Goal: Find specific page/section: Find specific page/section

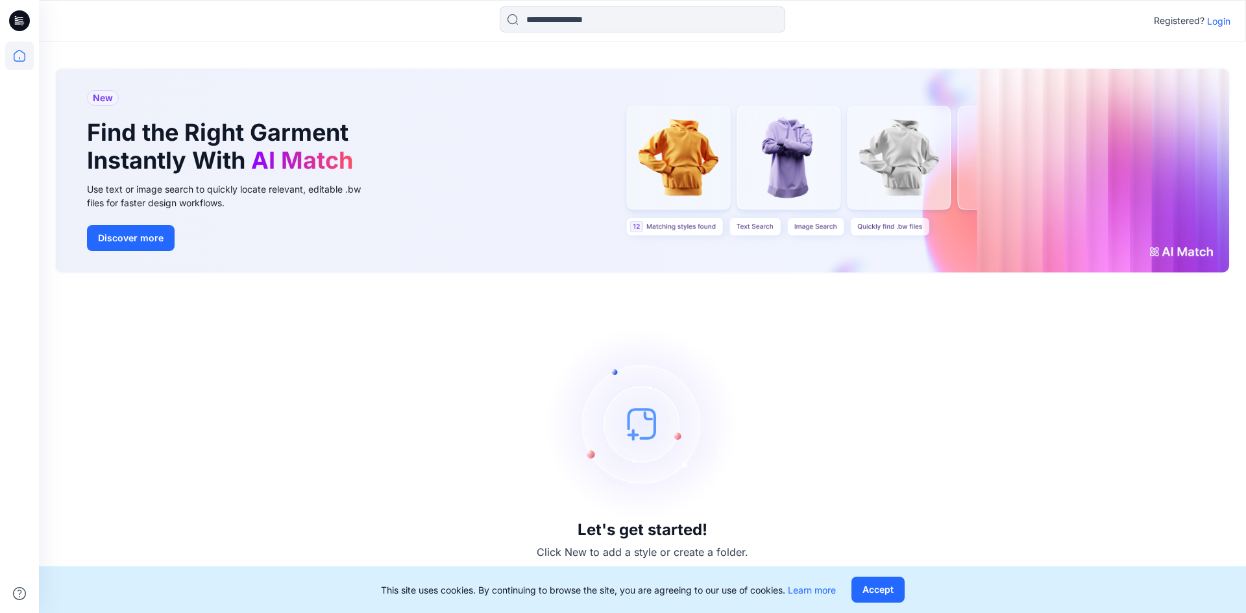
click at [1216, 20] on p "Login" at bounding box center [1218, 21] width 23 height 14
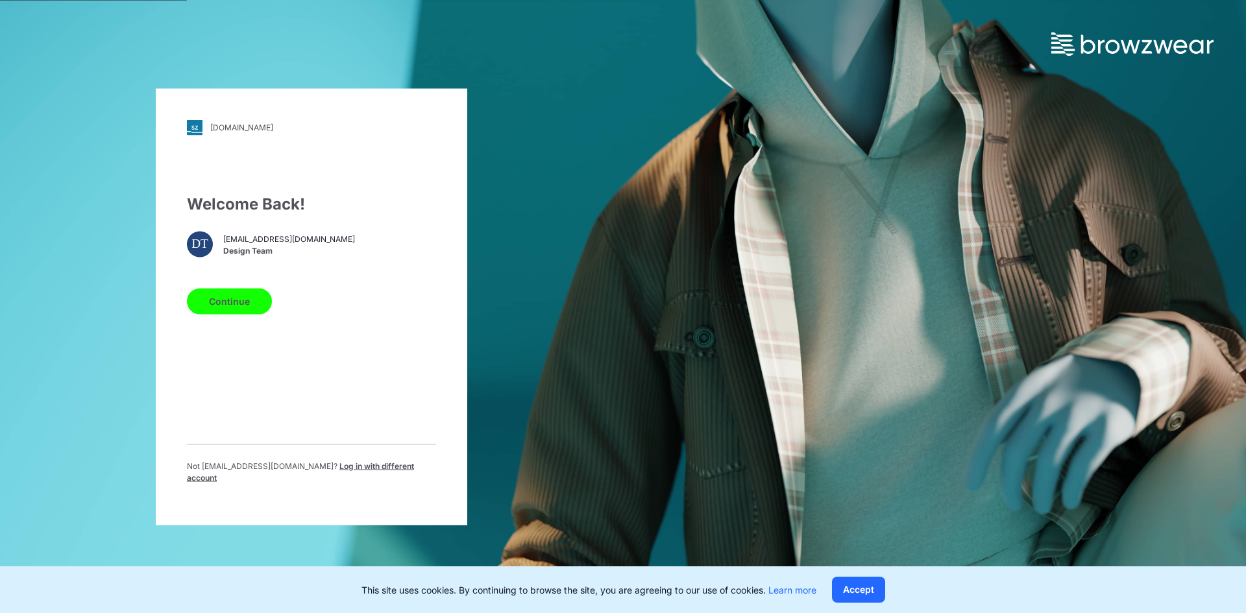
click at [236, 309] on button "Continue" at bounding box center [229, 301] width 85 height 26
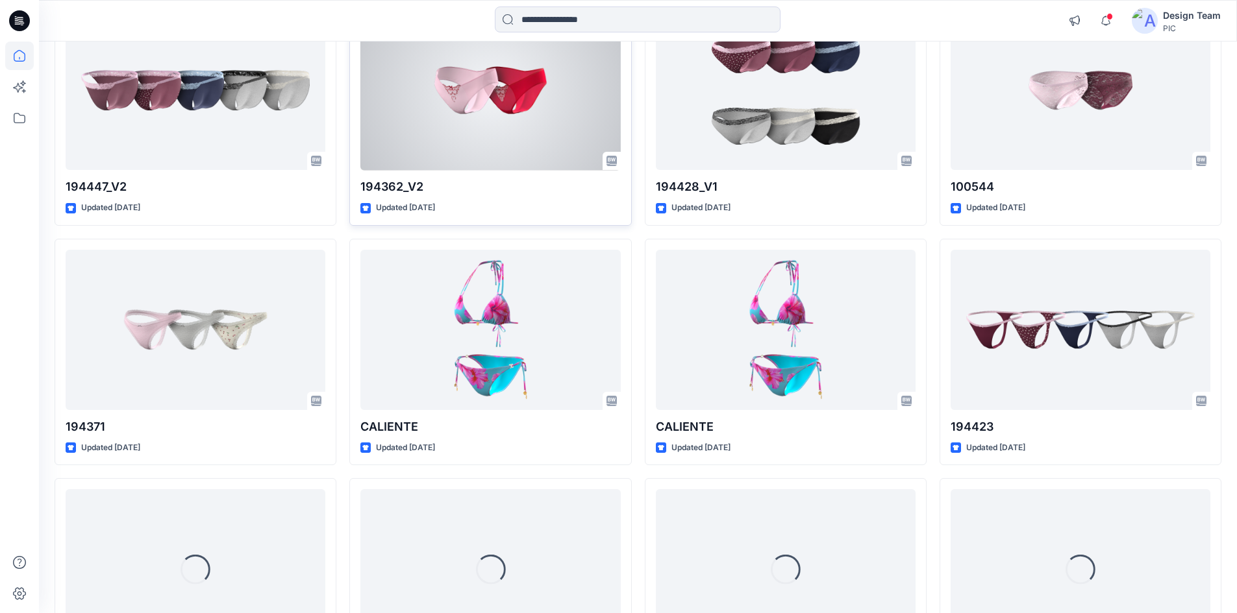
scroll to position [584, 0]
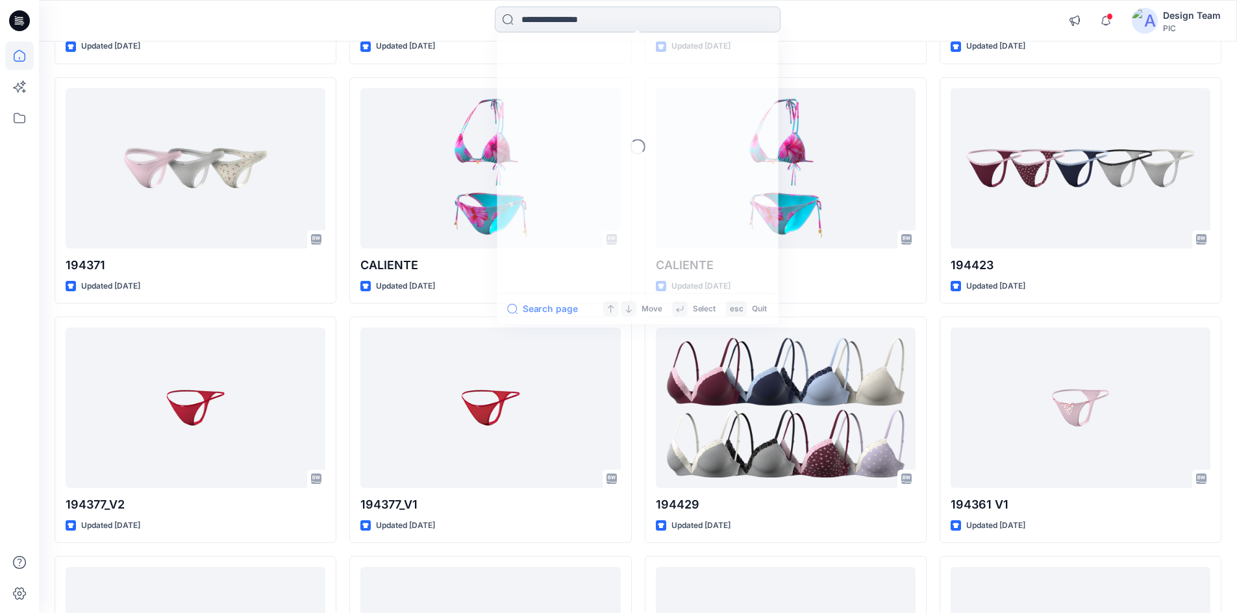
click at [617, 16] on input at bounding box center [638, 19] width 286 height 26
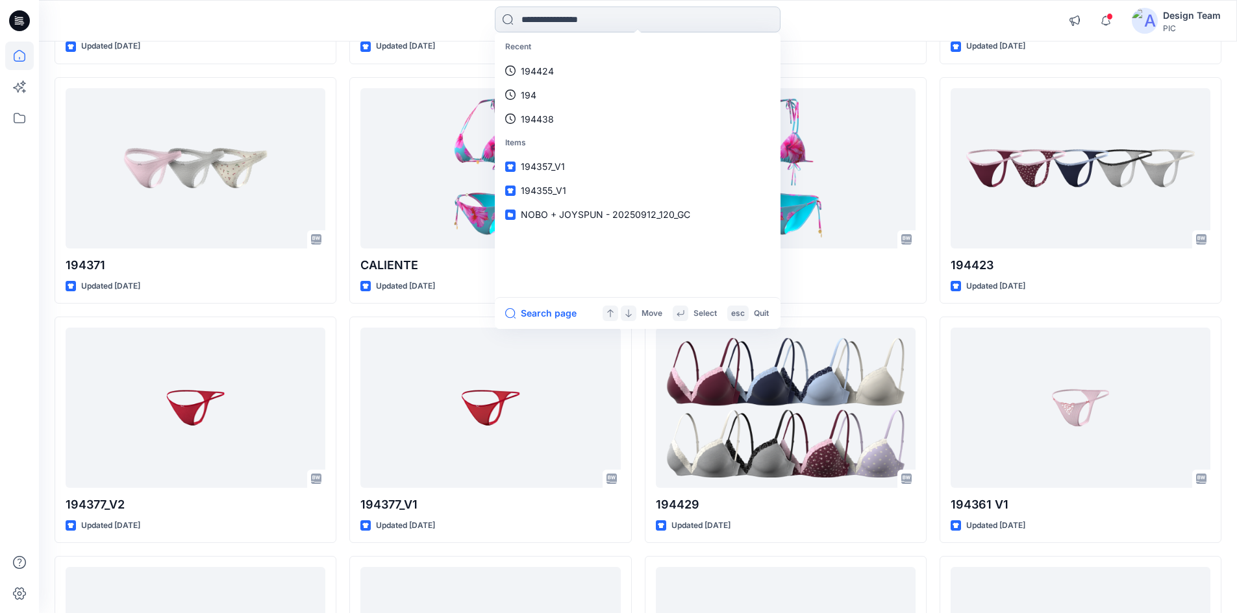
paste input "******"
type input "******"
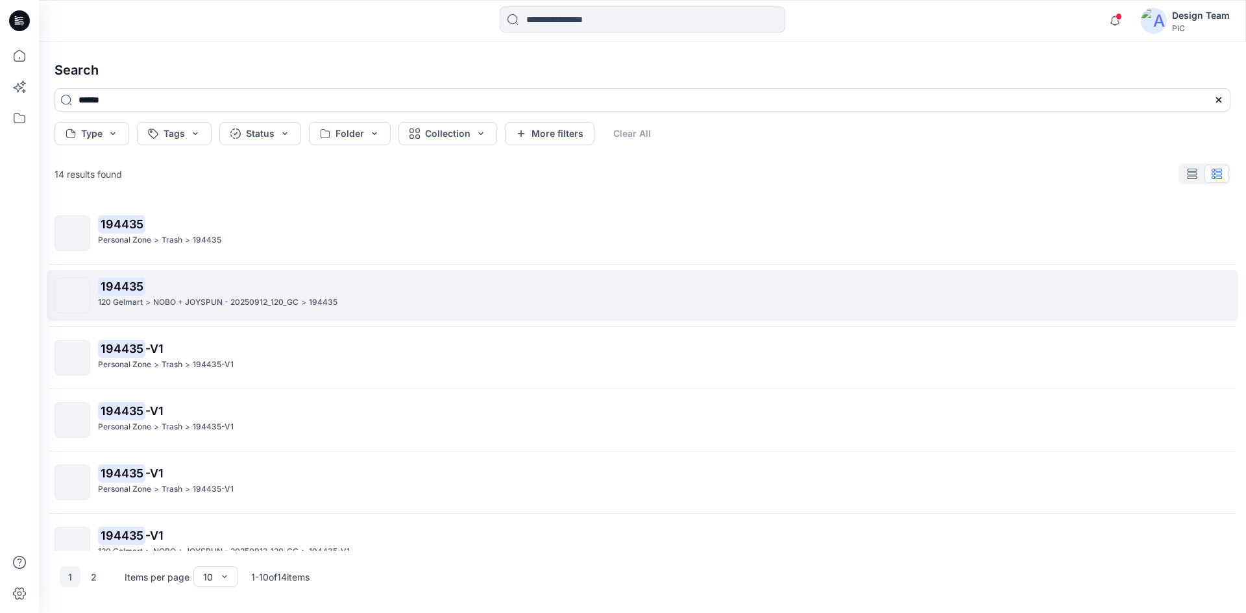
click at [271, 280] on p "194435" at bounding box center [664, 287] width 1132 height 18
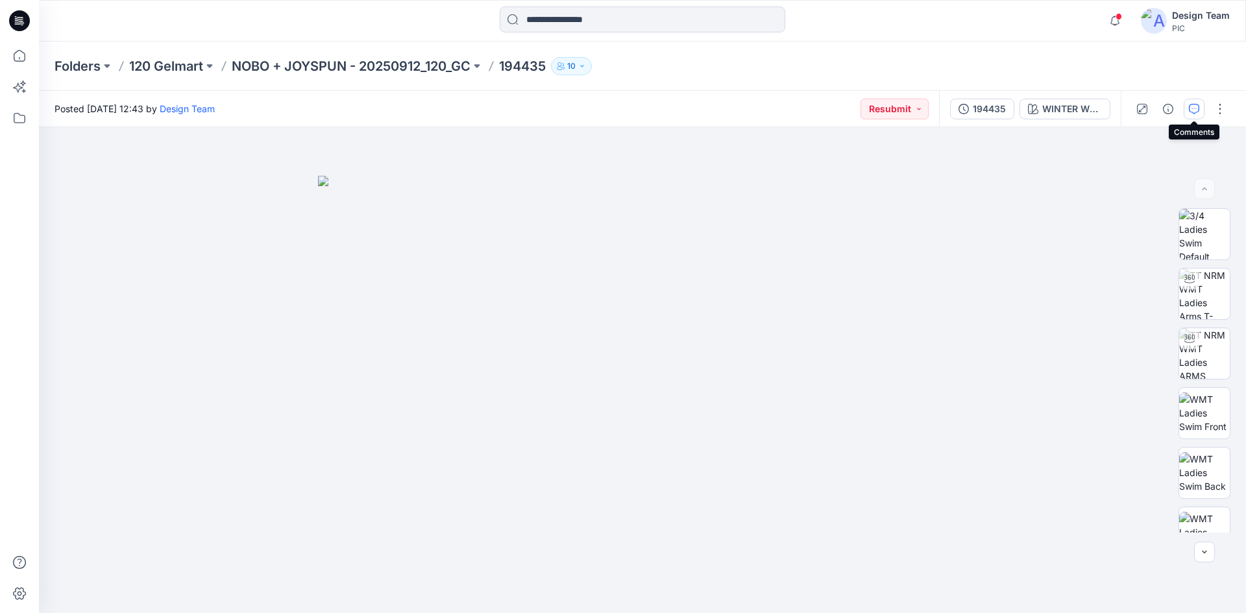
click at [1191, 105] on icon "button" at bounding box center [1194, 109] width 10 height 10
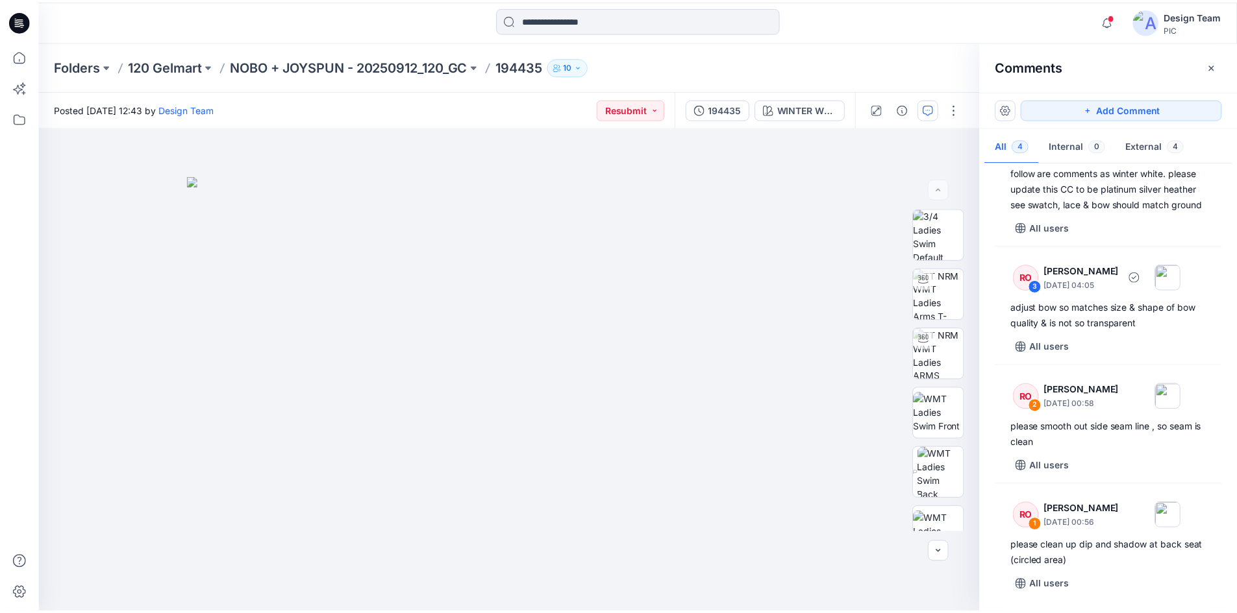
scroll to position [70, 0]
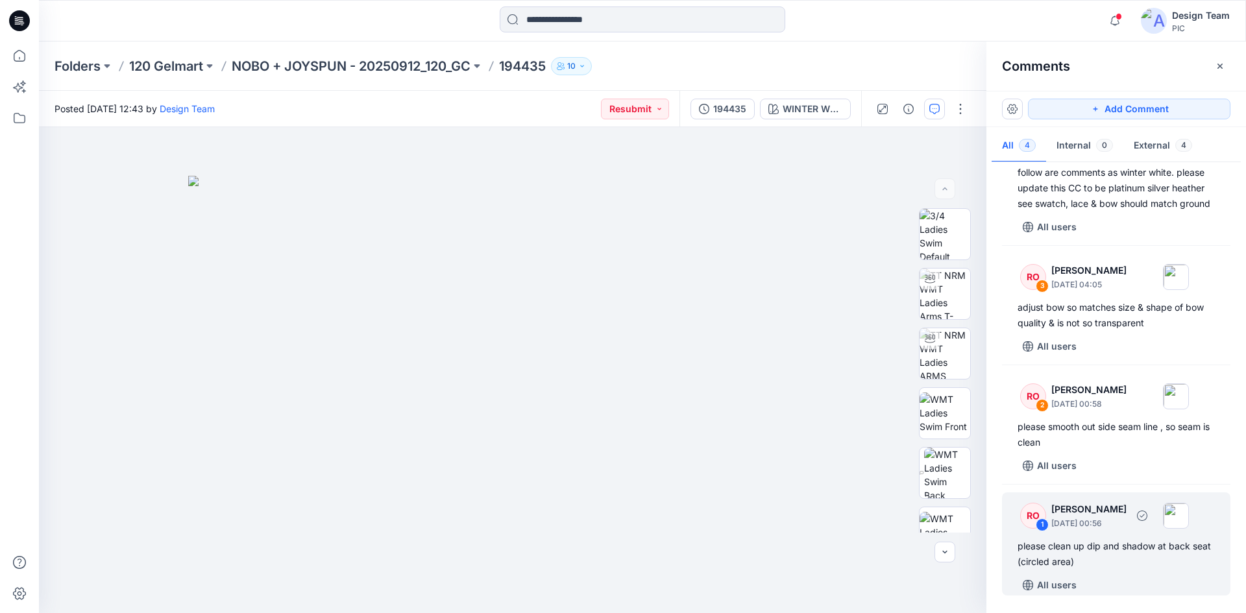
click at [1159, 558] on div "please clean up dip and shadow at back seat (circled area)" at bounding box center [1116, 554] width 197 height 31
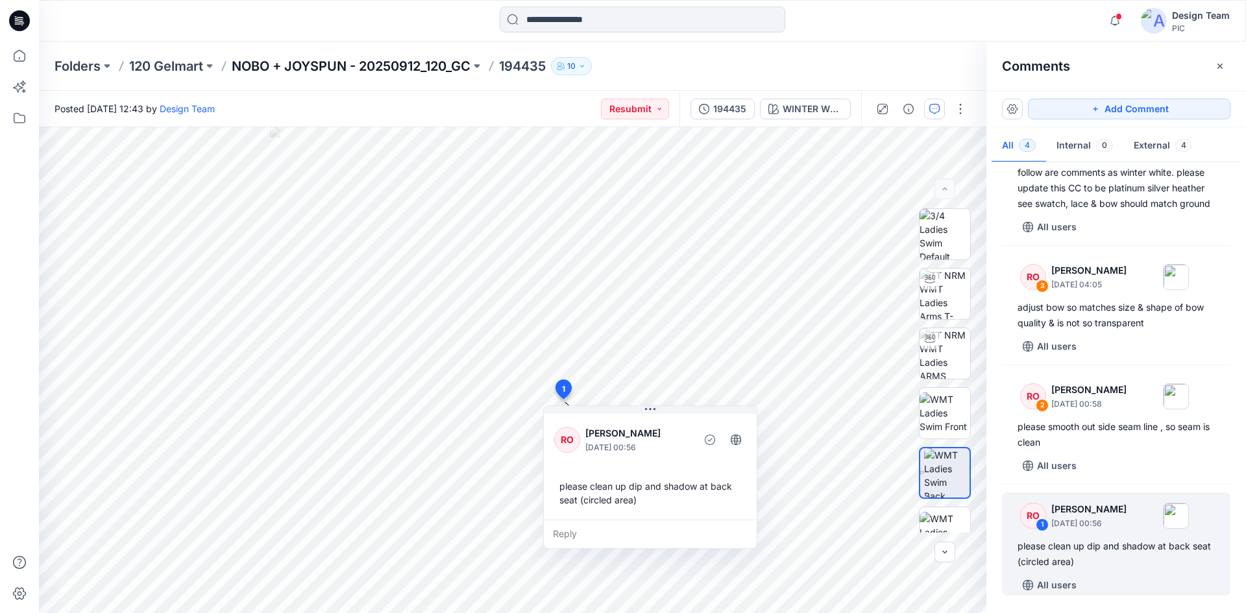
click at [305, 71] on p "NOBO + JOYSPUN - 20250912_120_GC" at bounding box center [351, 66] width 239 height 18
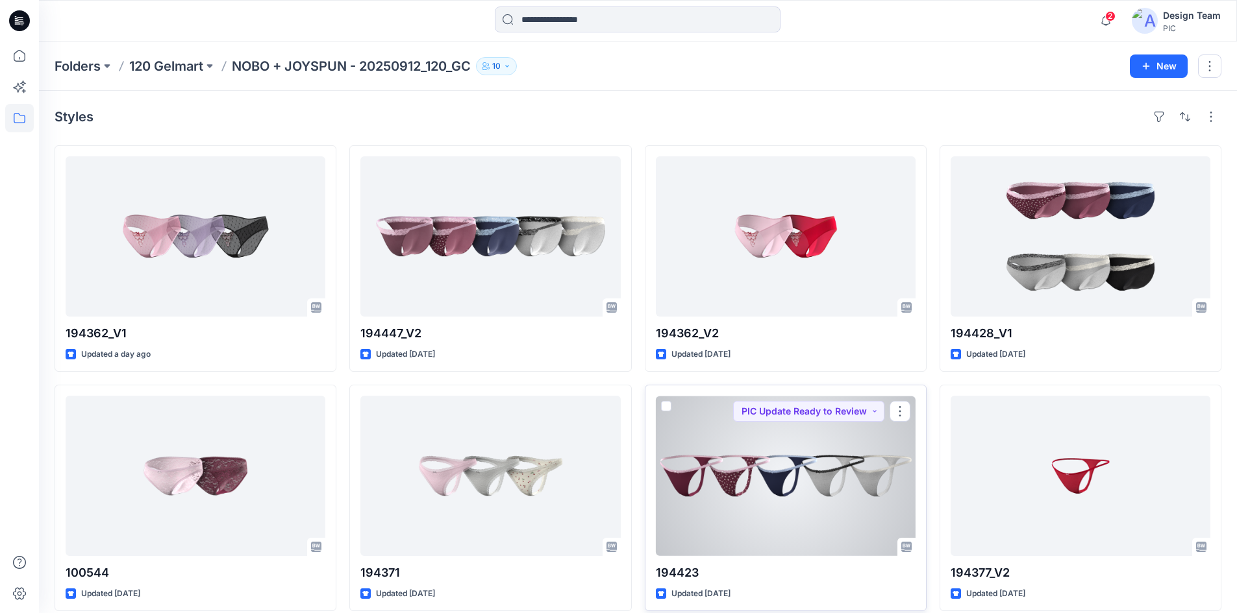
scroll to position [65, 0]
